Goal: Information Seeking & Learning: Check status

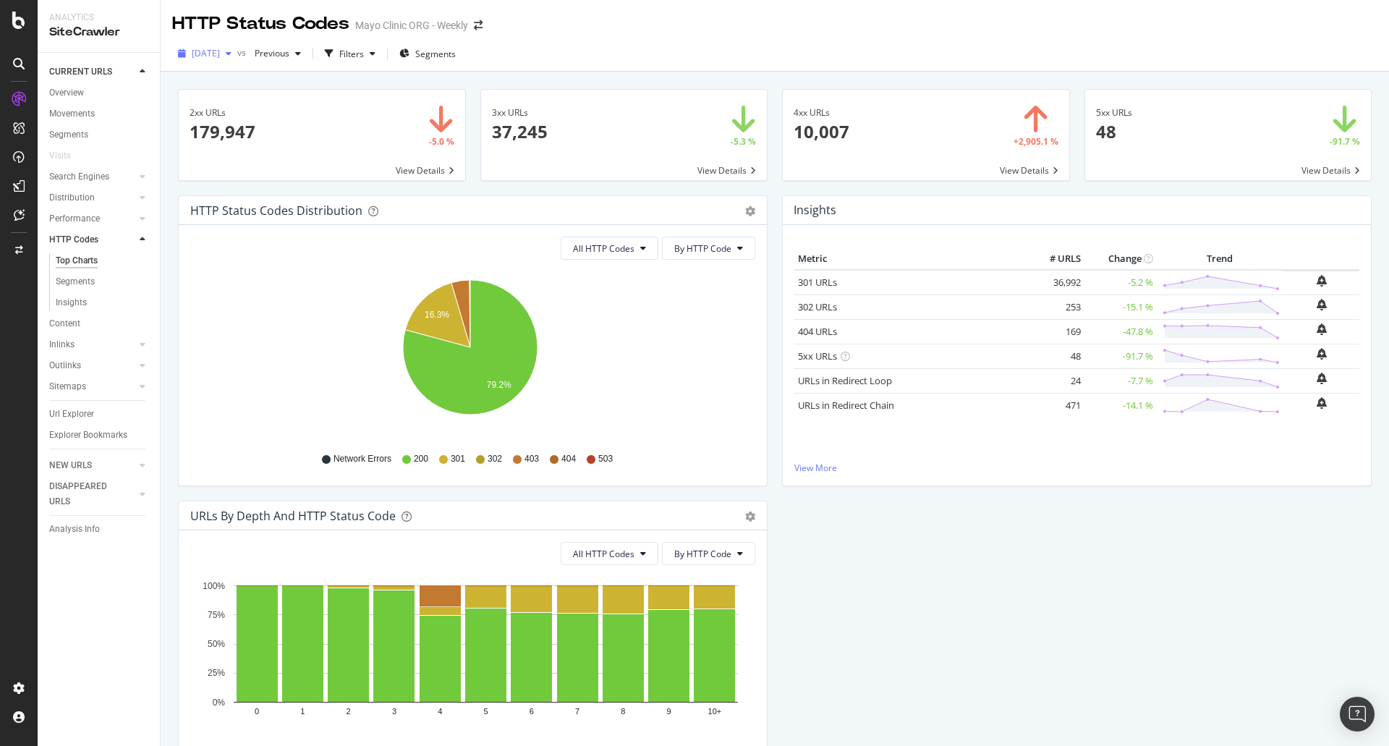
click at [216, 54] on span "[DATE]" at bounding box center [206, 53] width 28 height 12
click at [251, 130] on div "[DATE]" at bounding box center [231, 132] width 77 height 13
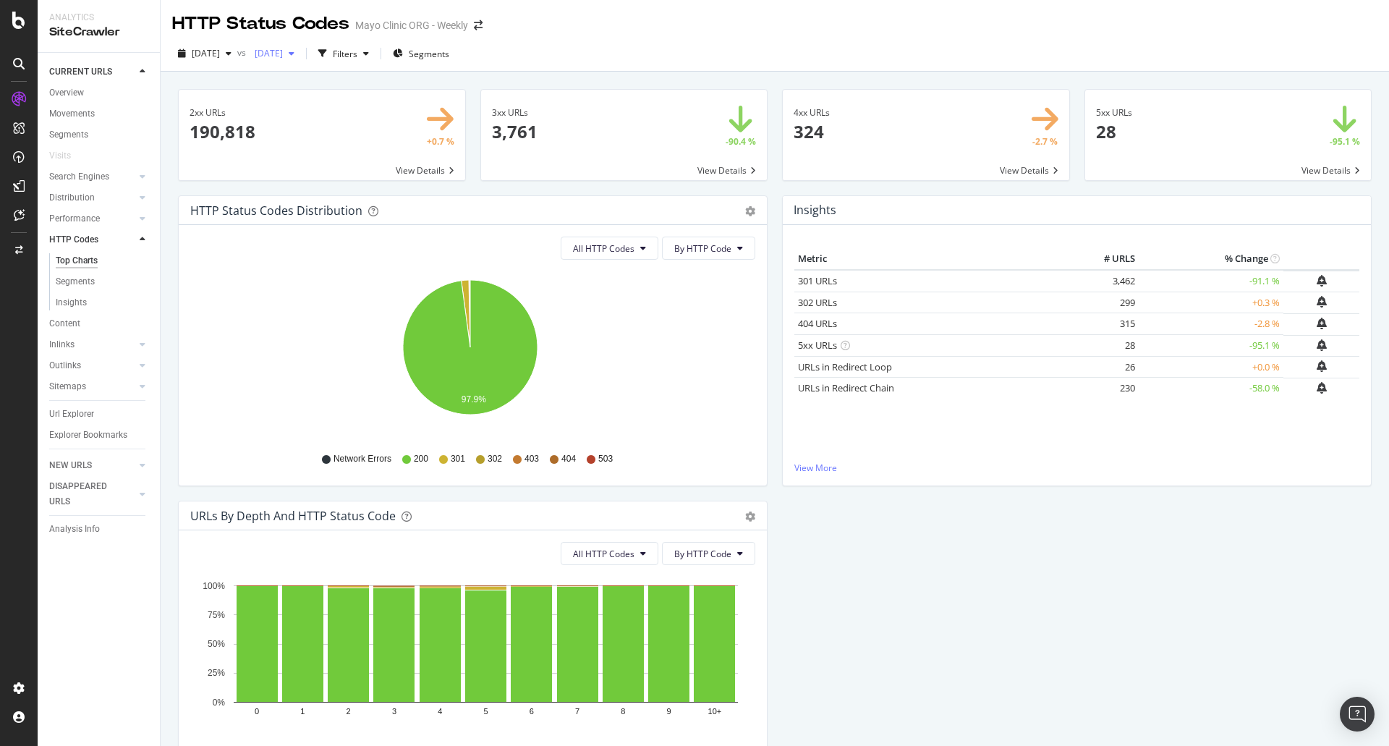
click at [283, 54] on span "[DATE]" at bounding box center [266, 53] width 34 height 12
click at [347, 171] on div "[DATE]" at bounding box center [320, 167] width 77 height 13
click at [998, 171] on span at bounding box center [926, 135] width 286 height 90
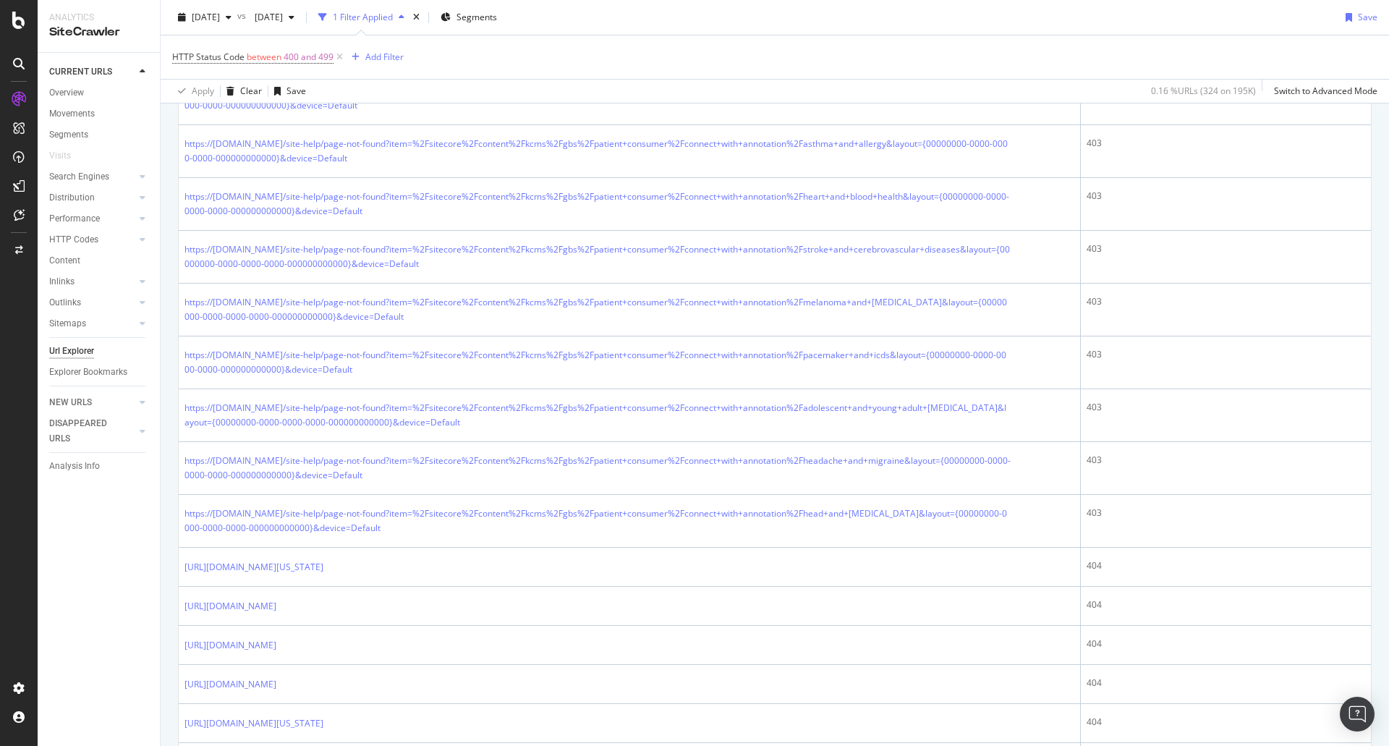
scroll to position [217, 0]
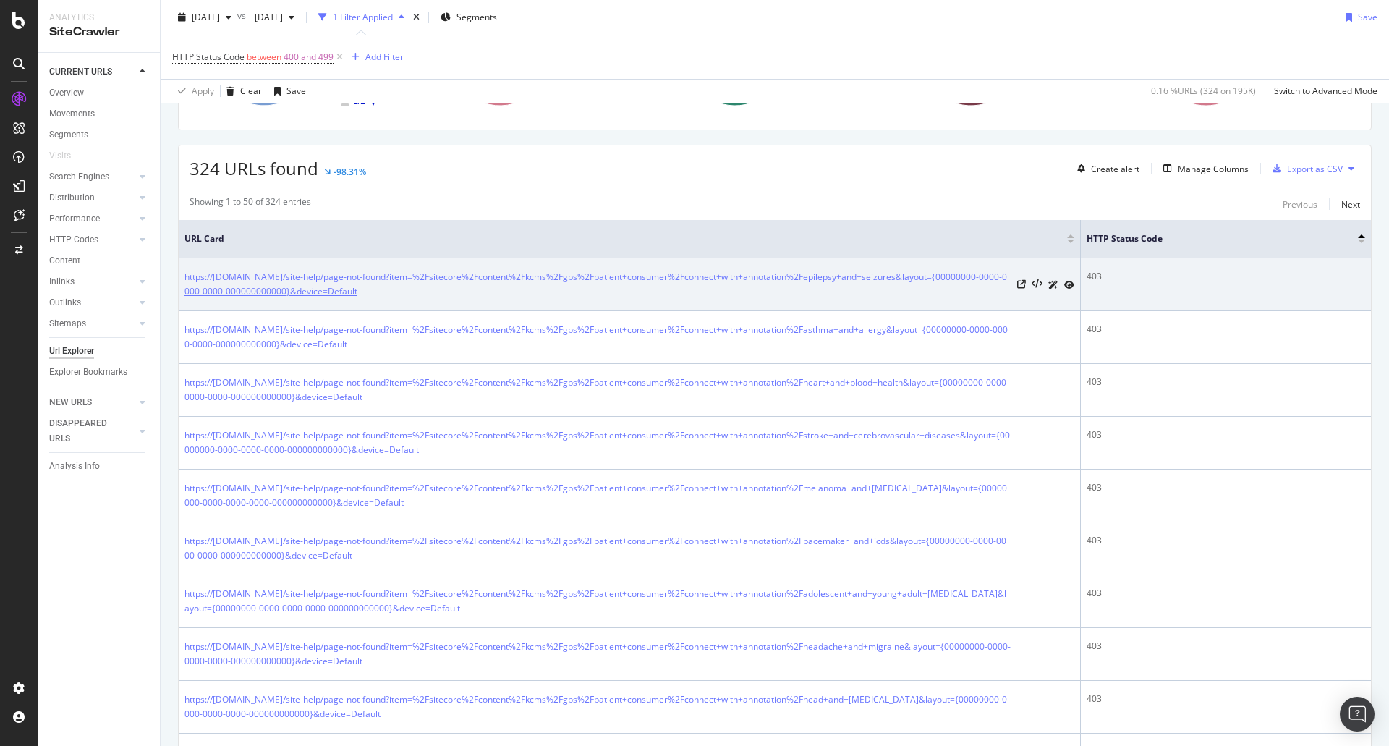
click at [414, 283] on link "https://[DOMAIN_NAME]/site-help/page-not-found?item=%2Fsitecore%2Fcontent%2Fkcm…" at bounding box center [597, 284] width 827 height 29
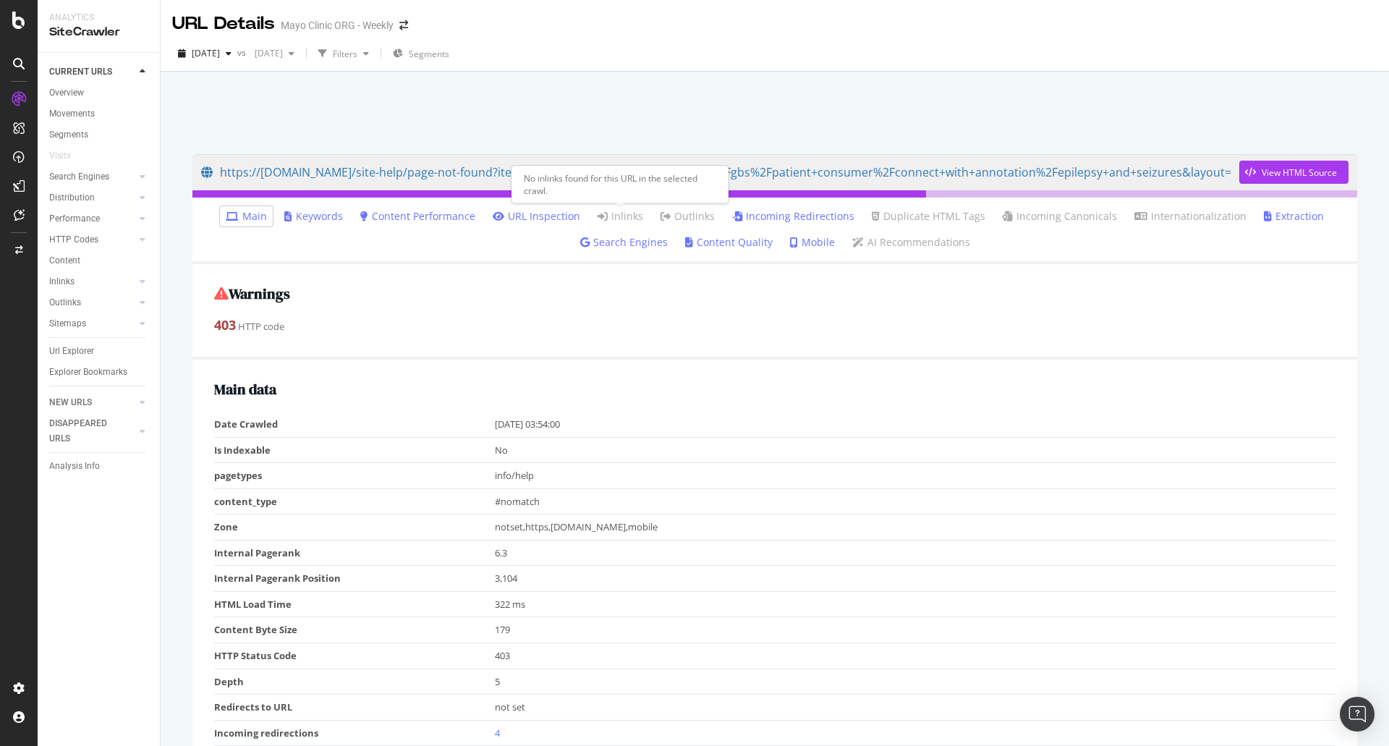
drag, startPoint x: 616, startPoint y: 216, endPoint x: 726, endPoint y: 216, distance: 109.9
click at [630, 216] on link "Inlinks" at bounding box center [620, 216] width 46 height 14
click at [726, 216] on li "Incoming Redirections" at bounding box center [793, 216] width 134 height 20
click at [767, 220] on link "Incoming Redirections" at bounding box center [793, 216] width 122 height 14
